Goal: Information Seeking & Learning: Check status

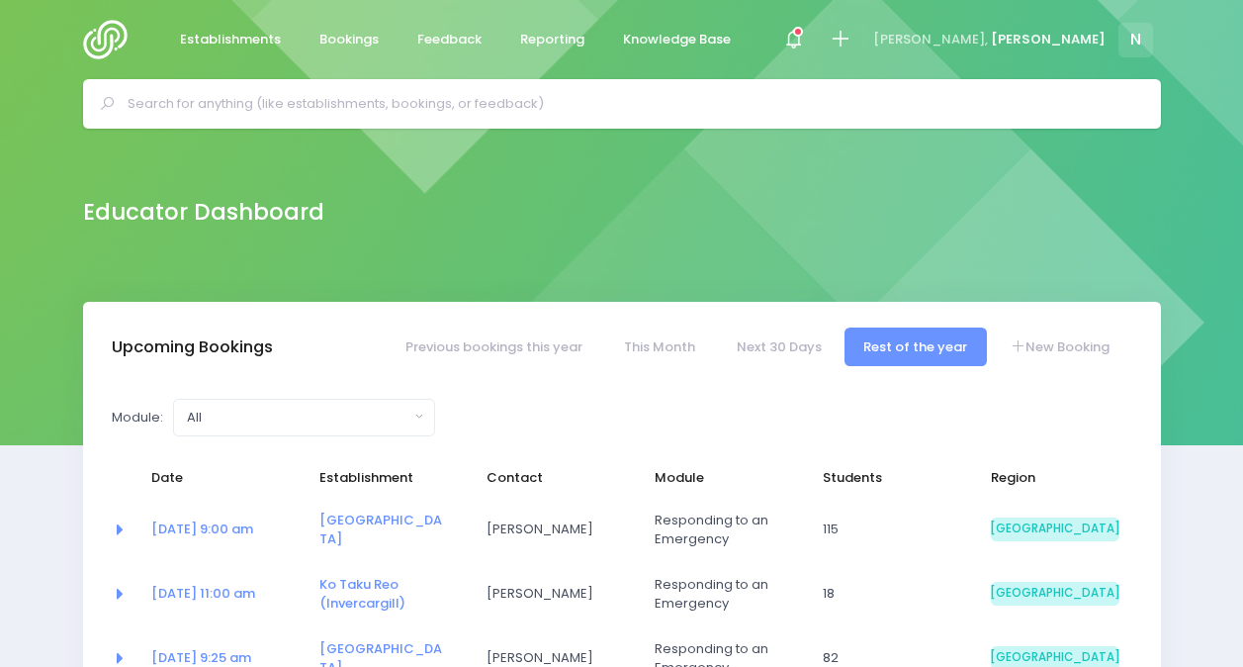
select select "5"
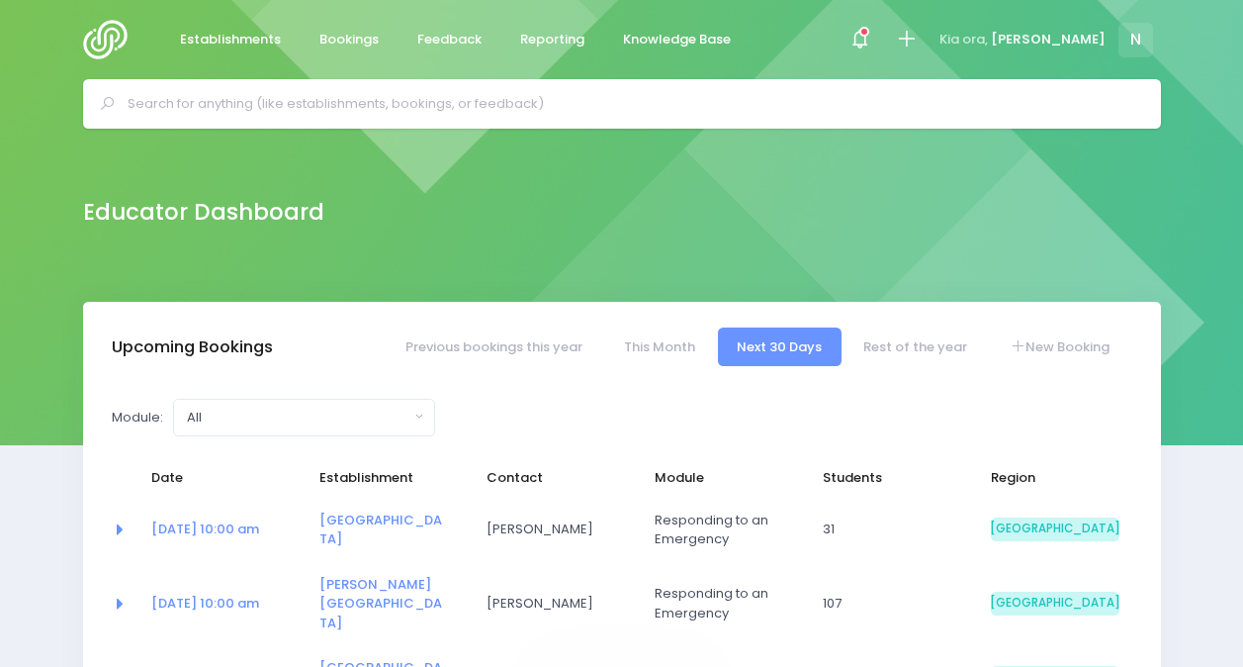
select select "5"
click at [869, 27] on icon at bounding box center [865, 32] width 10 height 10
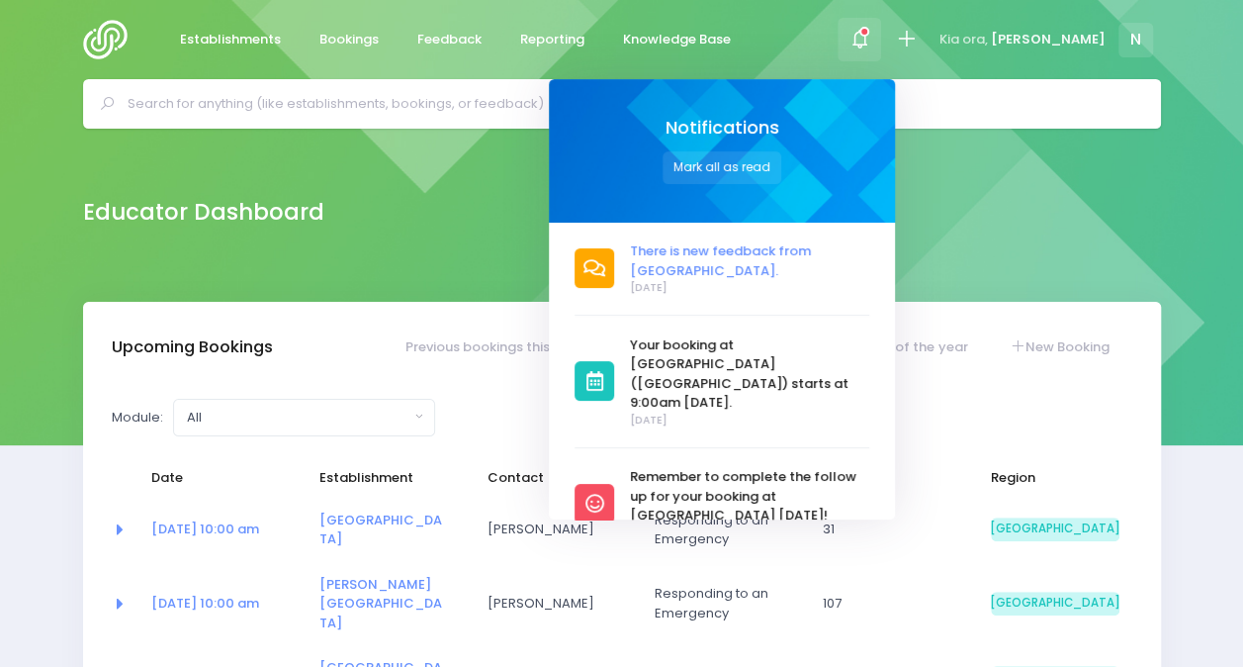
click at [818, 258] on span "There is new feedback from [GEOGRAPHIC_DATA]." at bounding box center [749, 260] width 239 height 39
